Goal: Check status: Check status

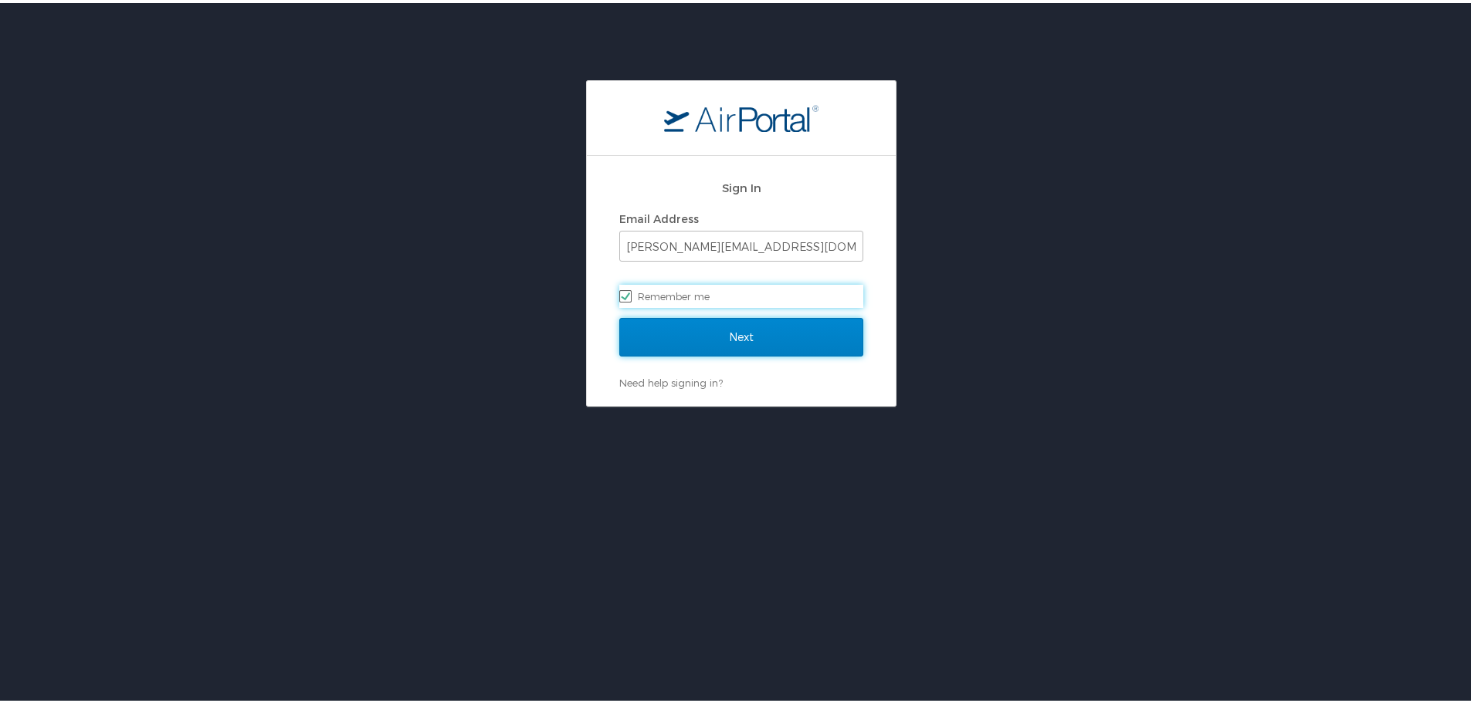
click at [757, 337] on input "Next" at bounding box center [741, 334] width 244 height 39
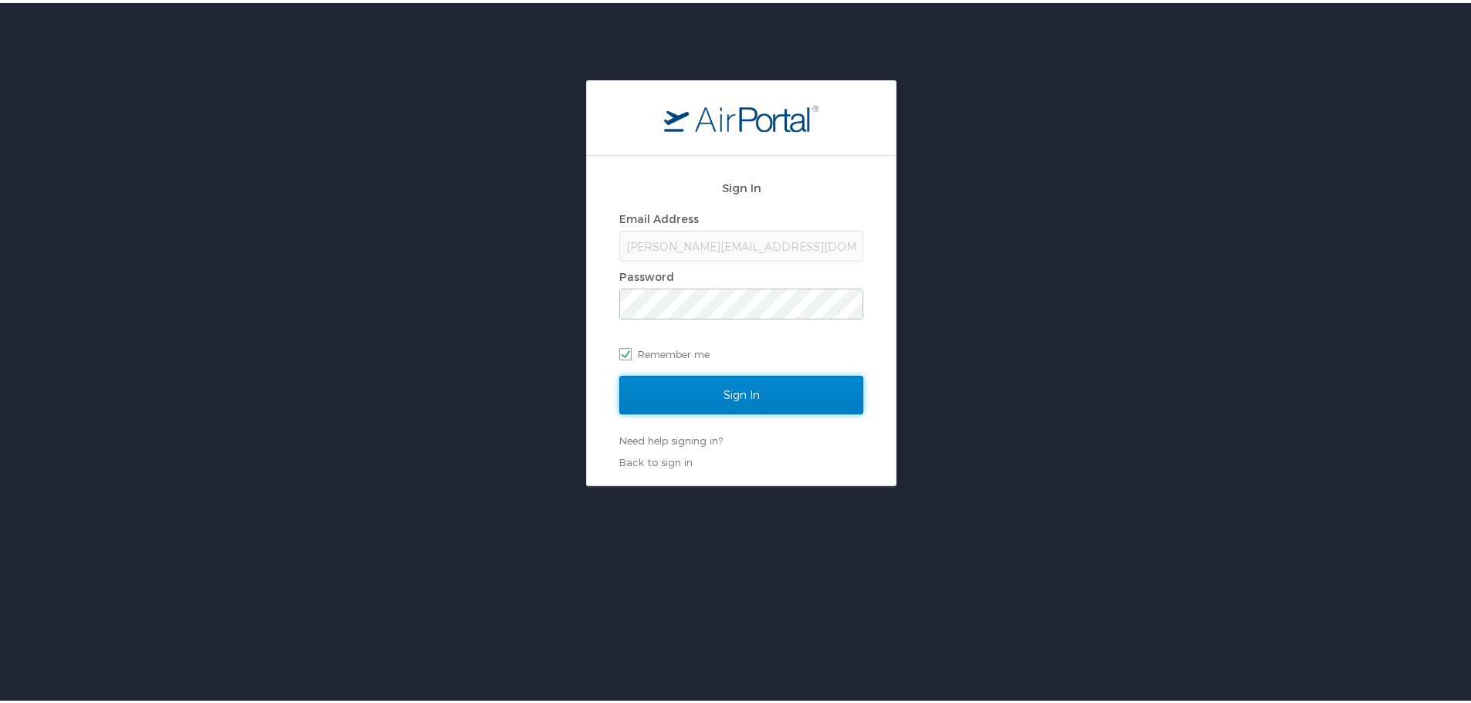
click at [720, 392] on input "Sign In" at bounding box center [741, 392] width 244 height 39
